Goal: Navigation & Orientation: Find specific page/section

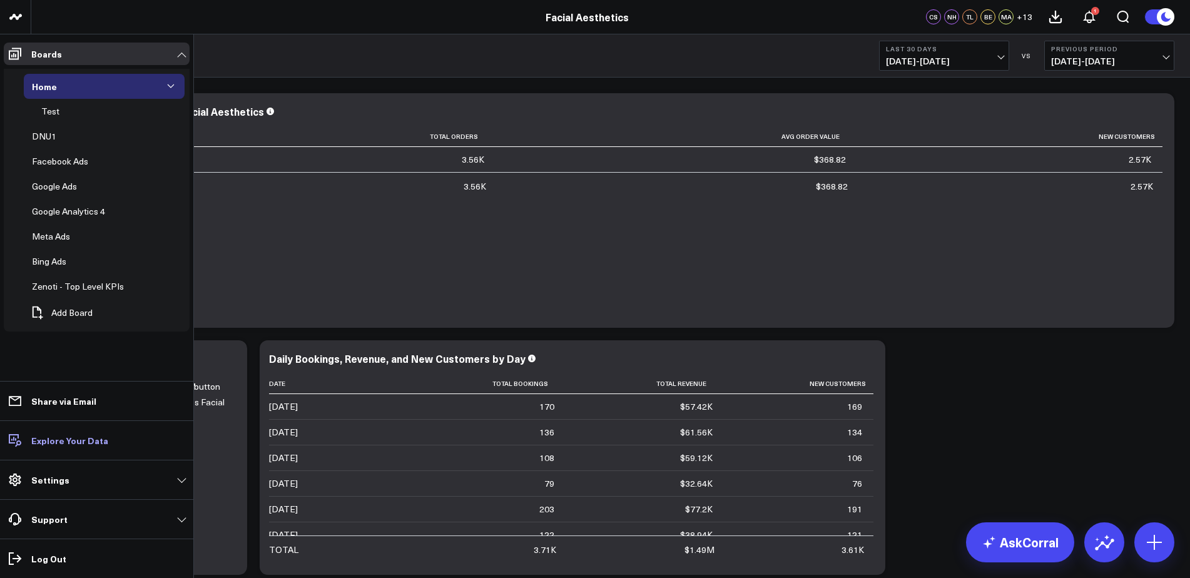
click at [49, 439] on p "Explore Your Data" at bounding box center [69, 441] width 77 height 10
click at [61, 446] on p "Explore Your Data" at bounding box center [69, 441] width 77 height 10
